Goal: Transaction & Acquisition: Purchase product/service

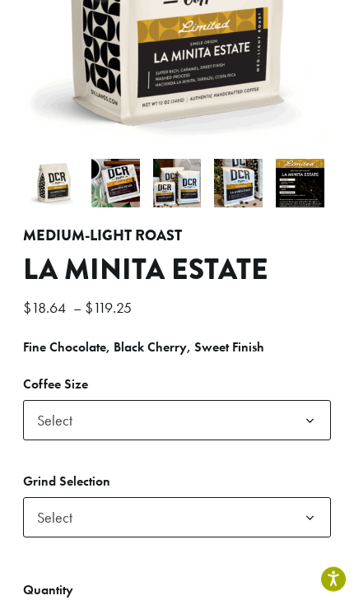
scroll to position [378, 0]
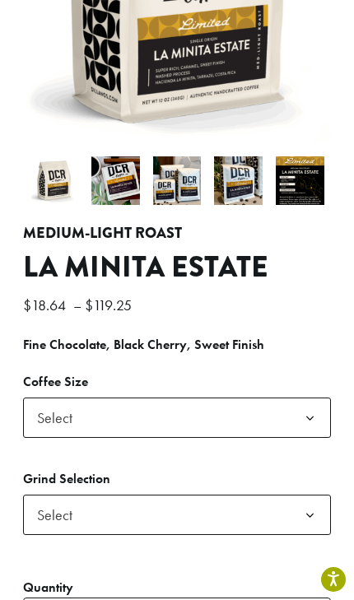
click at [314, 398] on b at bounding box center [310, 418] width 40 height 40
click at [205, 495] on span "Select" at bounding box center [177, 515] width 308 height 40
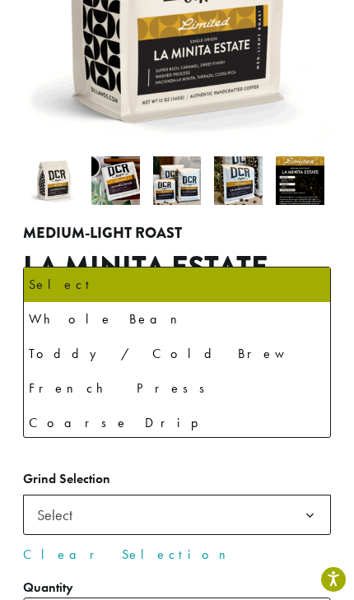
select select "*********"
select select "**********"
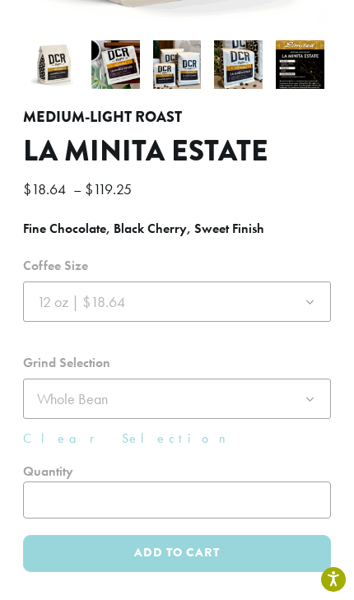
scroll to position [498, 0]
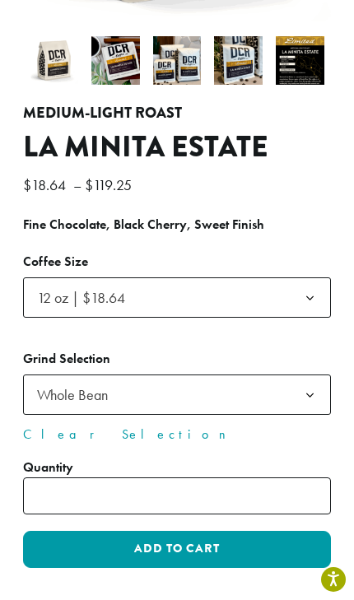
click at [278, 478] on input "*" at bounding box center [177, 496] width 308 height 37
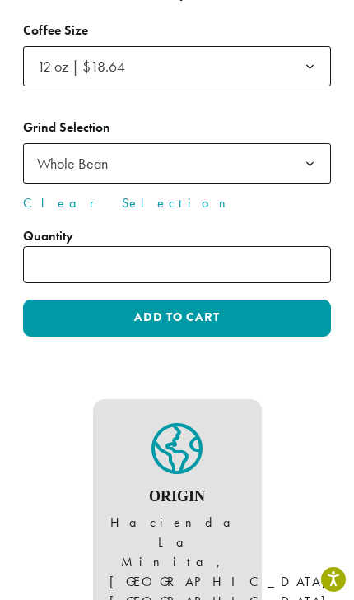
click at [233, 300] on button "Add to cart" at bounding box center [177, 318] width 308 height 37
click at [202, 300] on button "Add to cart" at bounding box center [177, 318] width 308 height 37
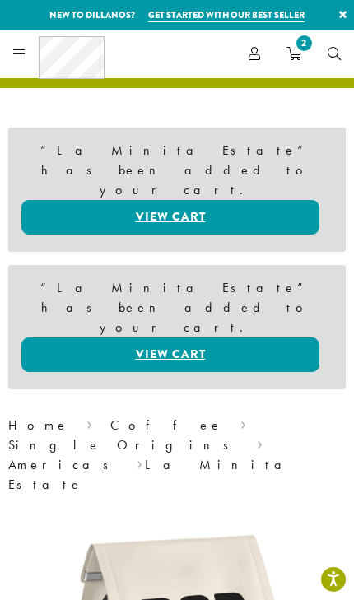
click at [301, 42] on span "2" at bounding box center [304, 43] width 22 height 22
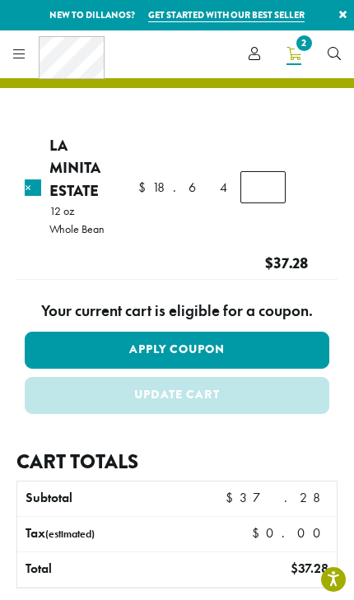
click at [240, 187] on input "*" at bounding box center [262, 186] width 45 height 31
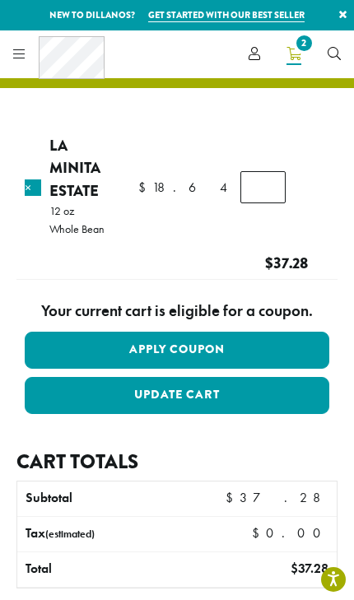
type input "*"
click at [222, 377] on button "Update cart" at bounding box center [177, 395] width 305 height 37
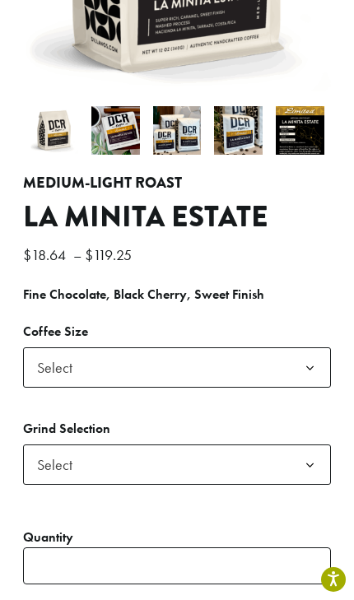
scroll to position [428, 0]
click at [324, 348] on b at bounding box center [310, 368] width 40 height 40
click at [221, 445] on span "Select" at bounding box center [177, 465] width 308 height 40
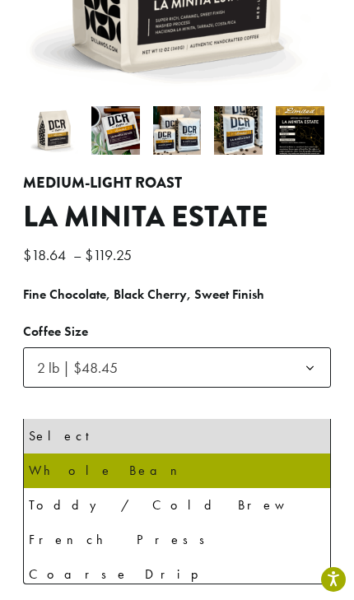
select select "**********"
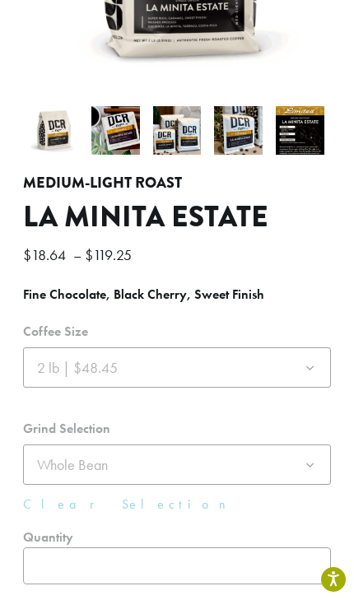
click at [249, 500] on div at bounding box center [177, 479] width 308 height 318
click at [254, 552] on div at bounding box center [177, 479] width 308 height 318
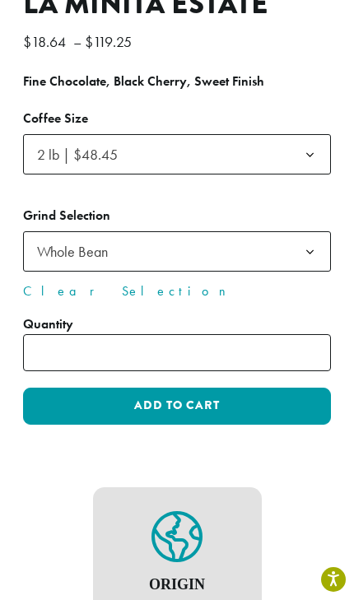
scroll to position [639, 0]
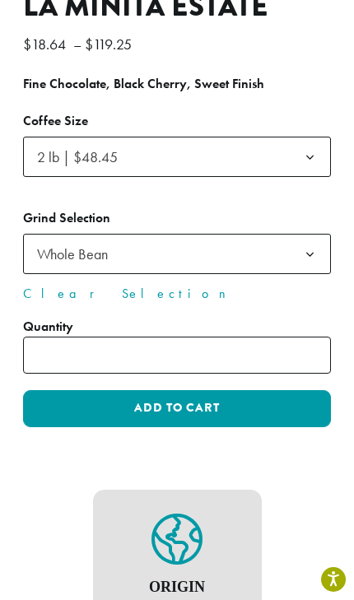
click at [253, 390] on button "Add to cart" at bounding box center [177, 408] width 308 height 37
click at [255, 390] on button "Add to cart" at bounding box center [177, 408] width 308 height 37
click at [218, 390] on button "Add to cart" at bounding box center [177, 408] width 308 height 37
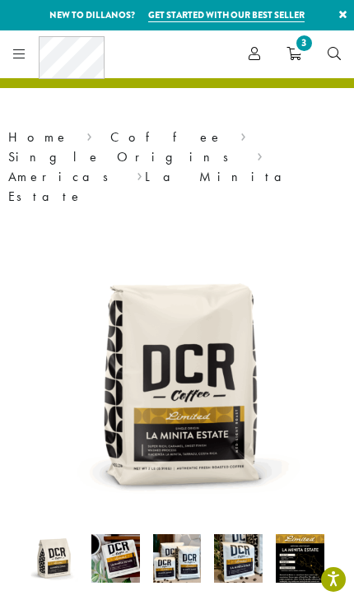
click at [305, 50] on span "3" at bounding box center [304, 43] width 22 height 22
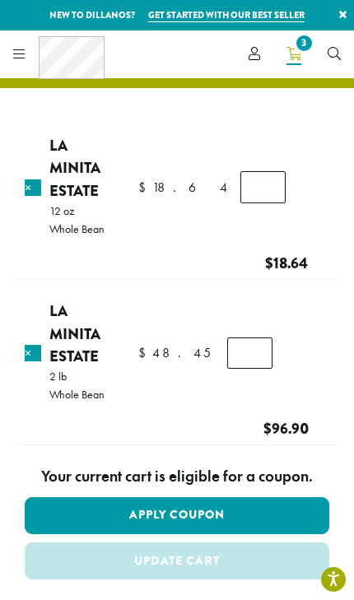
click at [227, 338] on input "*" at bounding box center [249, 353] width 45 height 31
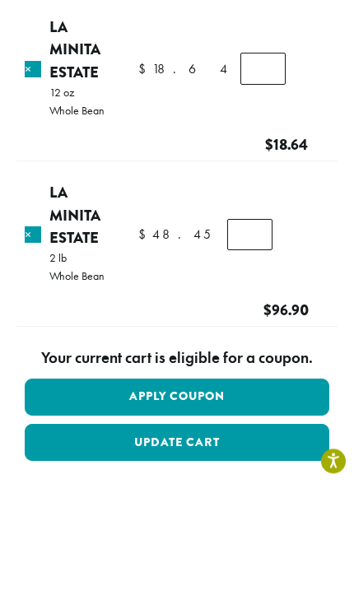
click at [232, 497] on button "Apply Coupon" at bounding box center [177, 515] width 305 height 37
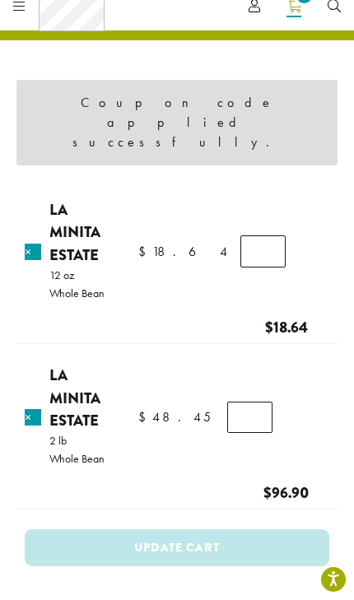
scroll to position [44, 0]
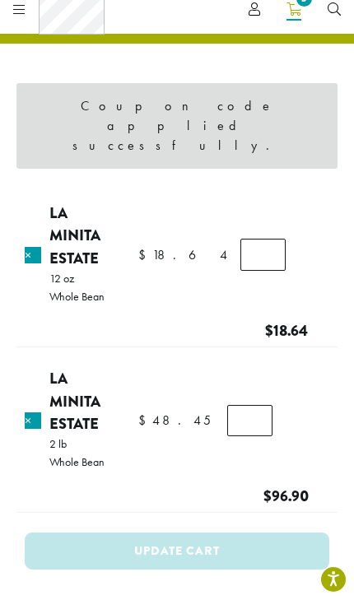
click at [227, 405] on input "*" at bounding box center [249, 420] width 45 height 31
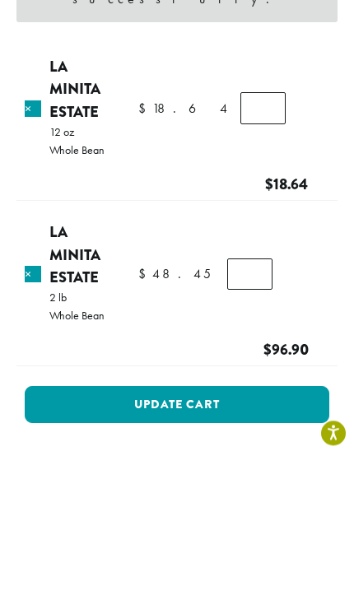
type input "*"
click at [247, 533] on button "Update cart" at bounding box center [177, 551] width 305 height 37
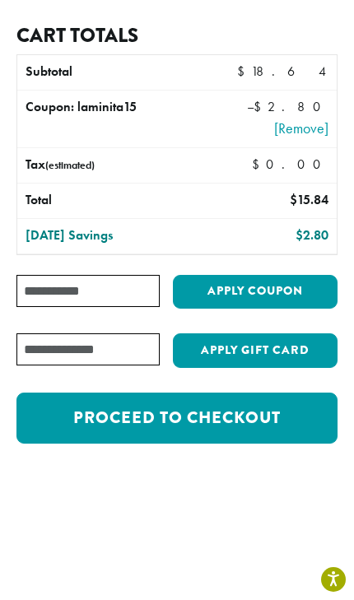
scroll to position [414, 0]
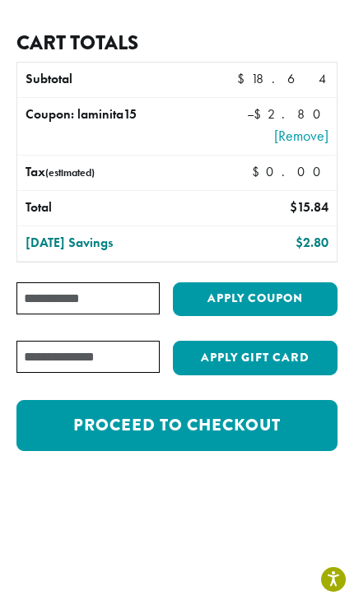
click at [249, 400] on link "Proceed to checkout" at bounding box center [176, 425] width 321 height 51
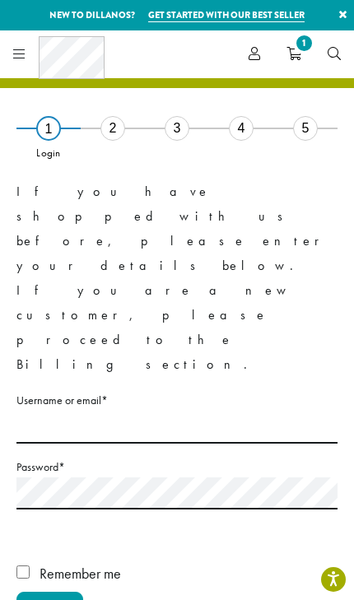
click at [132, 390] on label "Username or email * Required" at bounding box center [176, 400] width 321 height 21
click at [132, 412] on input "Username or email * Required" at bounding box center [176, 428] width 321 height 32
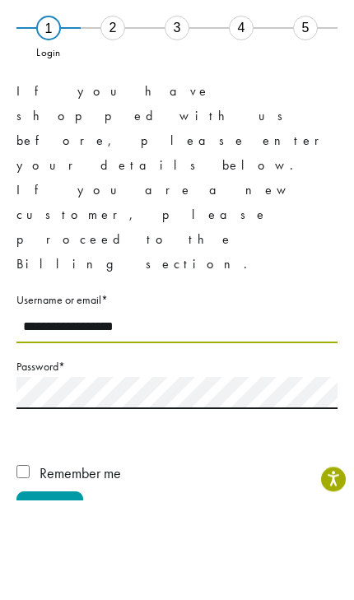
type input "**********"
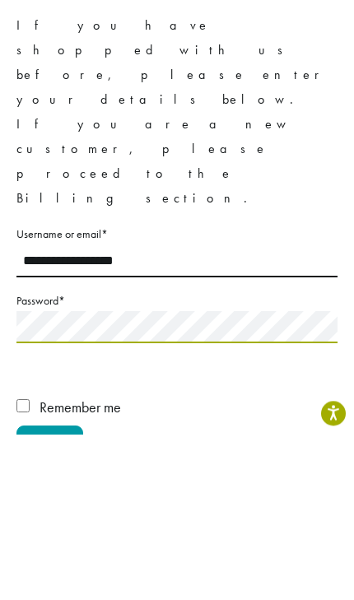
scroll to position [165, 0]
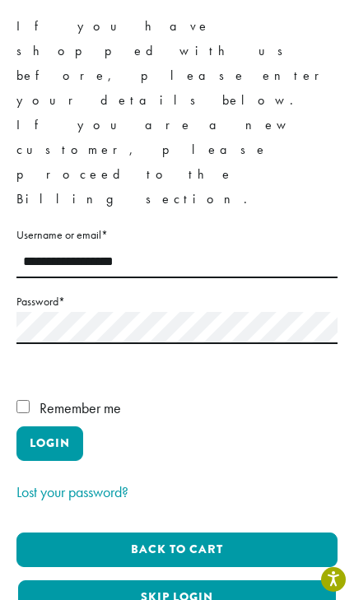
click at [62, 426] on button "Login" at bounding box center [49, 443] width 67 height 35
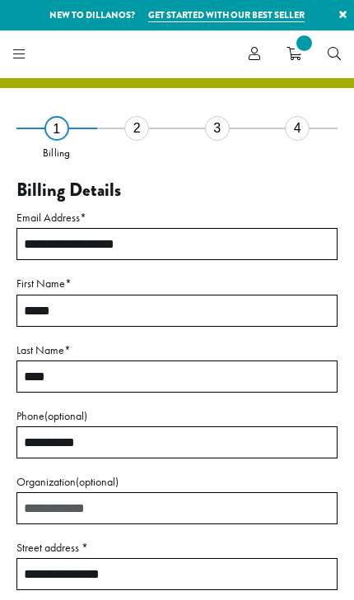
select select "**"
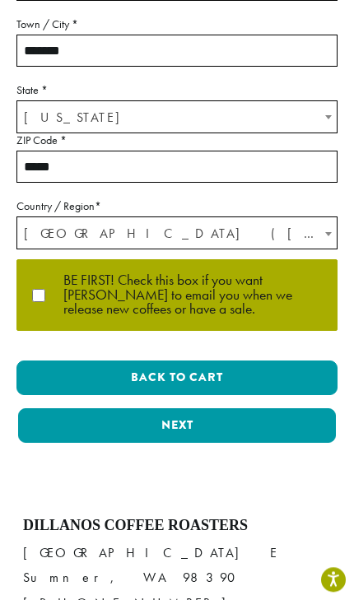
scroll to position [656, 0]
click at [217, 417] on button "Next" at bounding box center [177, 425] width 318 height 35
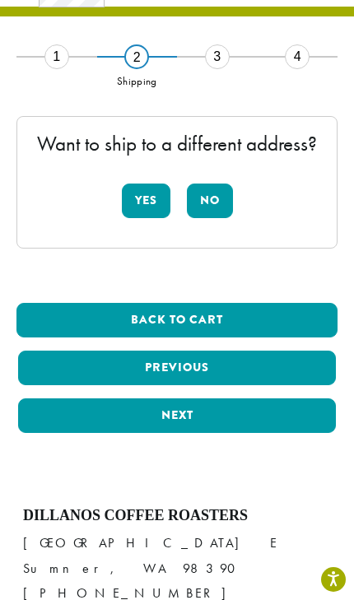
scroll to position [69, 0]
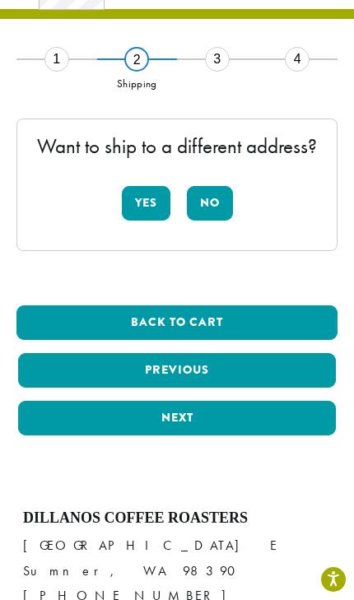
click at [214, 200] on button "No" at bounding box center [210, 203] width 46 height 35
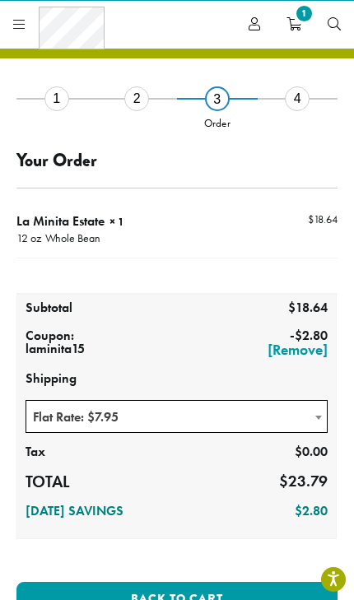
scroll to position [0, 0]
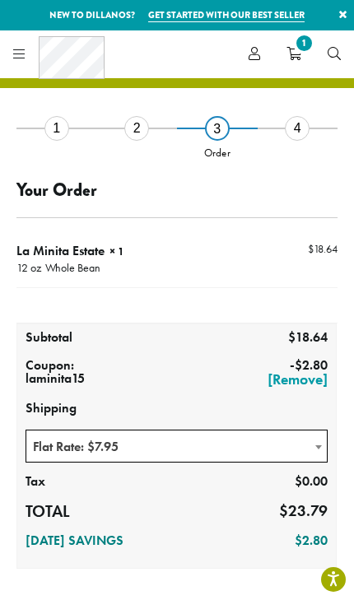
click at [343, 9] on link "×" at bounding box center [343, 15] width 22 height 30
